Goal: Task Accomplishment & Management: Manage account settings

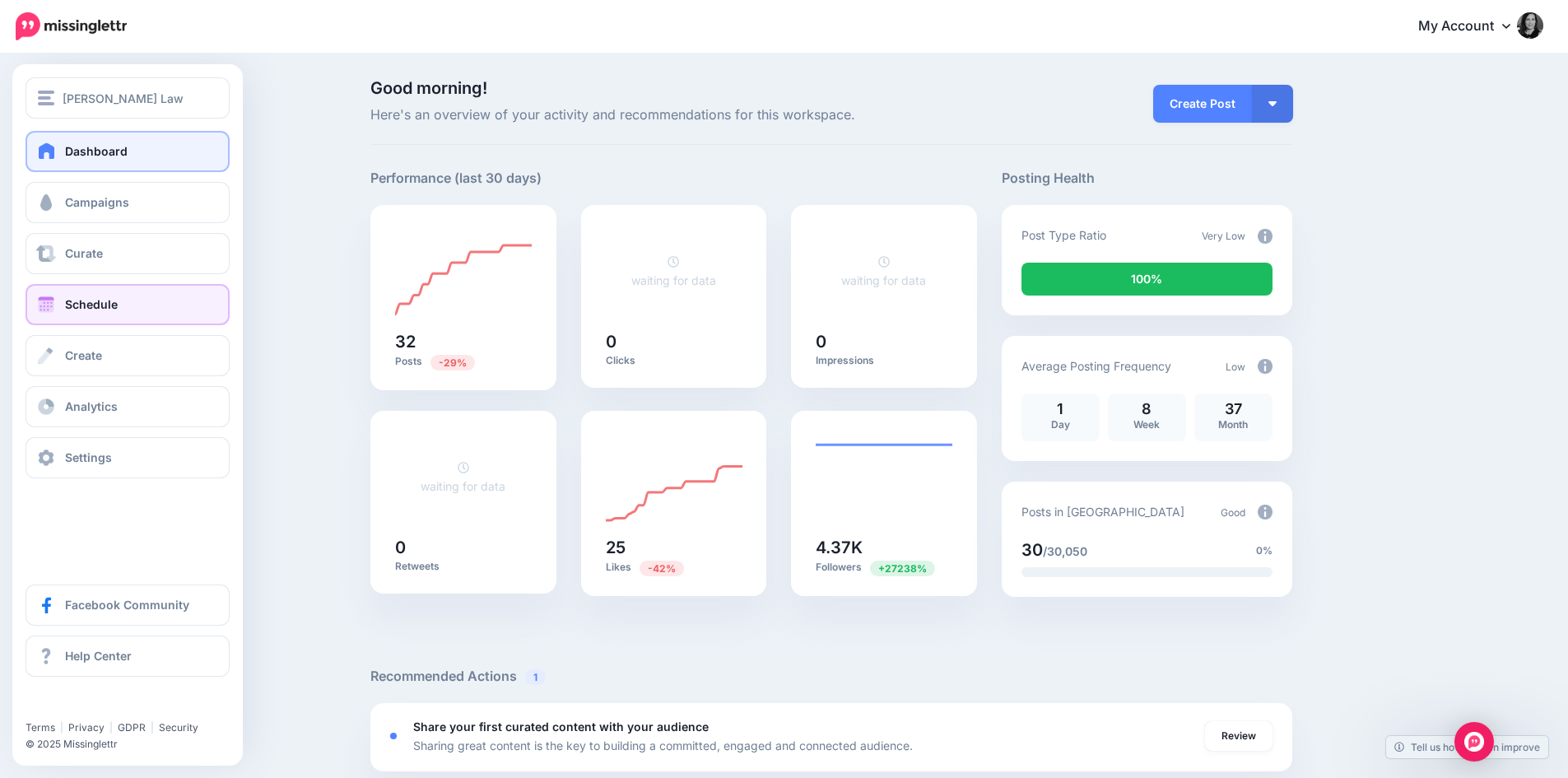
click at [72, 311] on link "Schedule" at bounding box center [127, 305] width 204 height 42
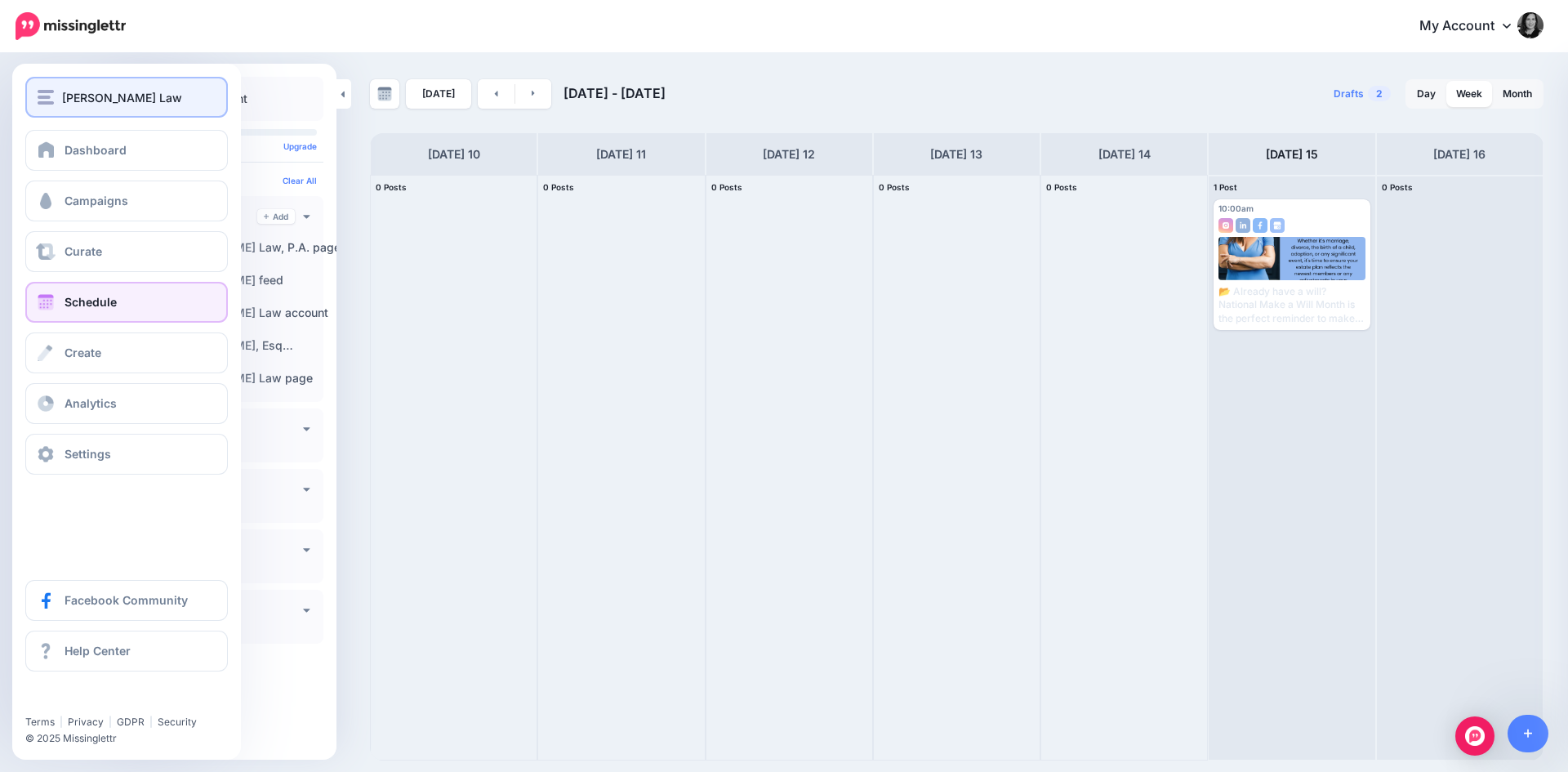
click at [89, 94] on span "[PERSON_NAME] Law" at bounding box center [122, 98] width 120 height 19
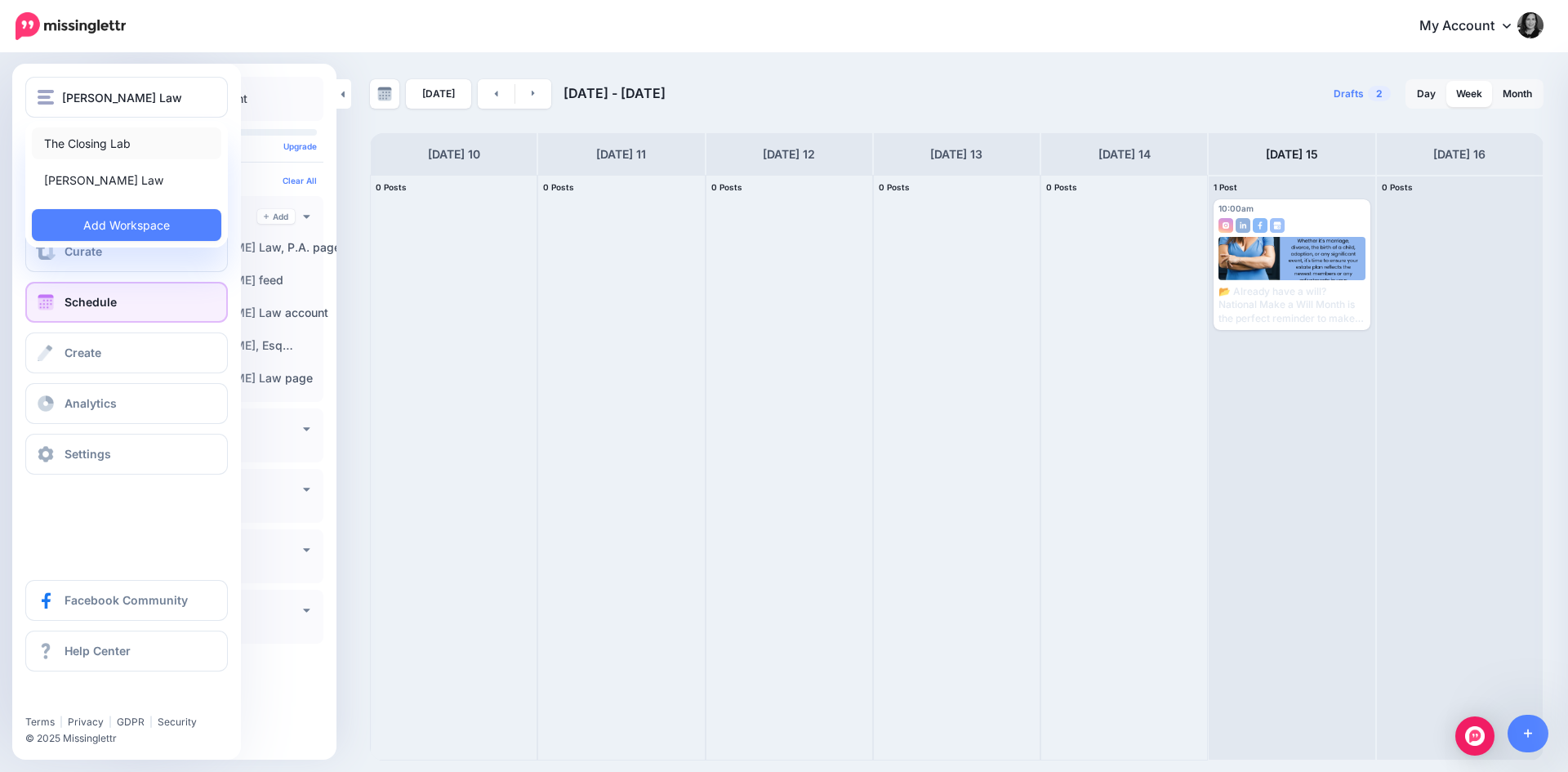
click at [95, 152] on link "The Closing Lab" at bounding box center [126, 143] width 190 height 32
